Goal: Browse casually: Explore the website without a specific task or goal

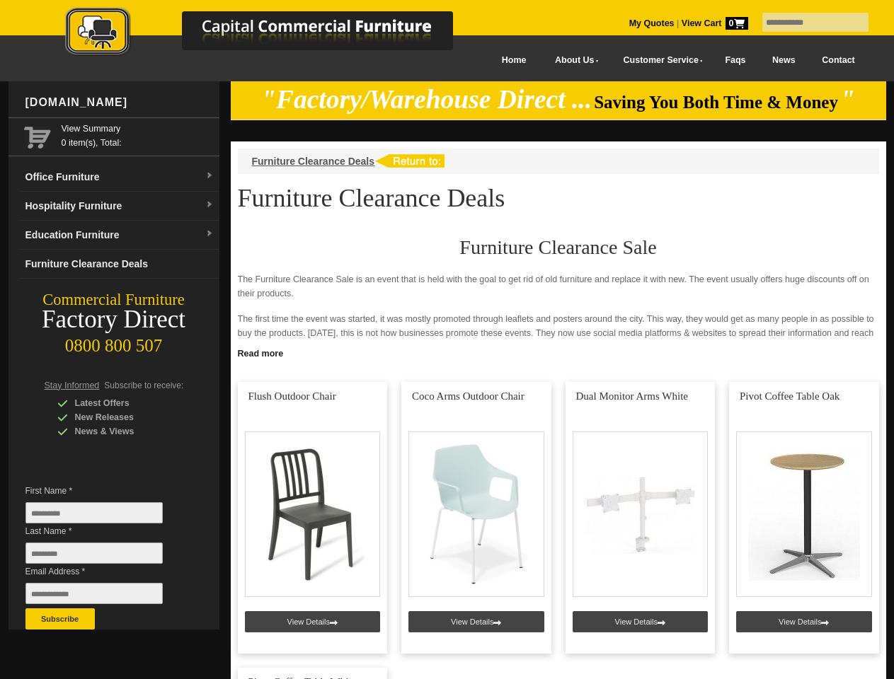
click at [806, 23] on input "text" at bounding box center [815, 22] width 106 height 19
click at [105, 557] on input "Last Name *" at bounding box center [93, 553] width 137 height 21
click at [60, 619] on button "Subscribe" at bounding box center [59, 619] width 69 height 21
click at [558, 352] on link "Read more" at bounding box center [558, 352] width 655 height 18
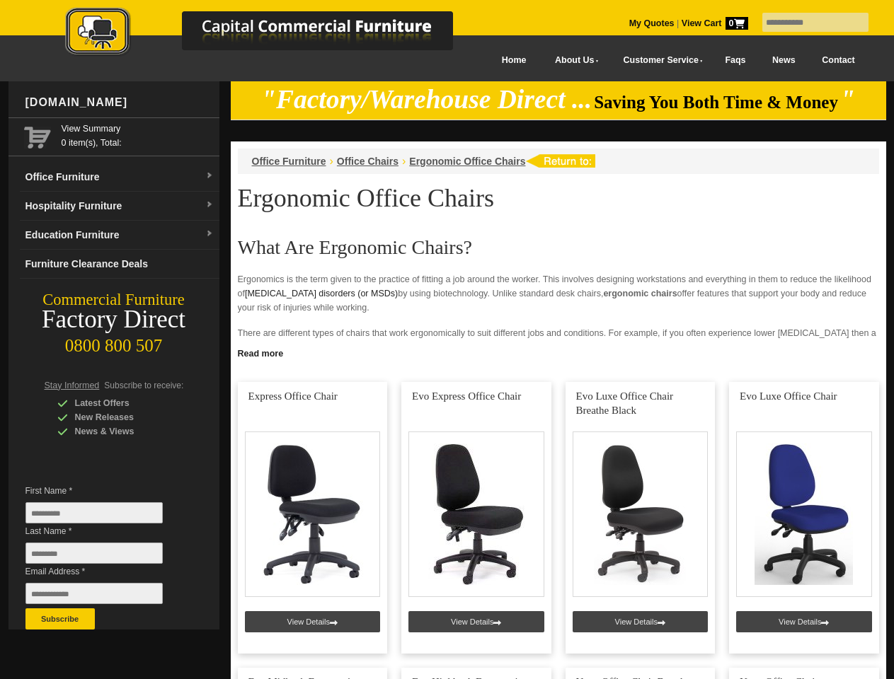
click at [806, 23] on input "text" at bounding box center [815, 22] width 106 height 19
click at [105, 557] on input "Last Name *" at bounding box center [93, 553] width 137 height 21
click at [60, 619] on button "Subscribe" at bounding box center [59, 619] width 69 height 21
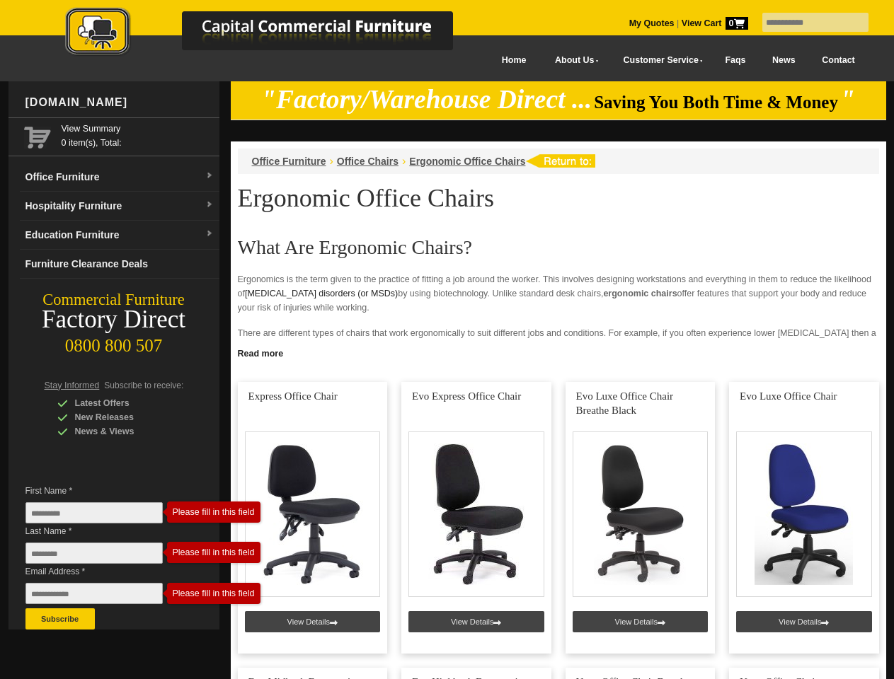
click at [558, 352] on link "Read more" at bounding box center [558, 352] width 655 height 18
